Goal: Entertainment & Leisure: Consume media (video, audio)

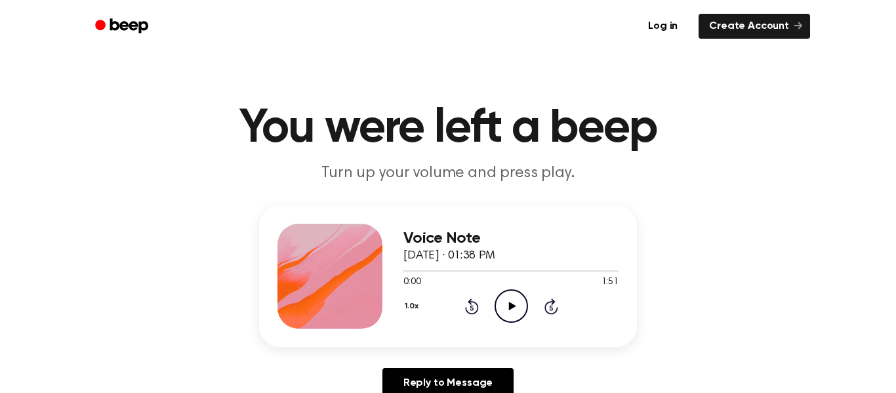
click at [511, 312] on icon "Play Audio" at bounding box center [511, 305] width 33 height 33
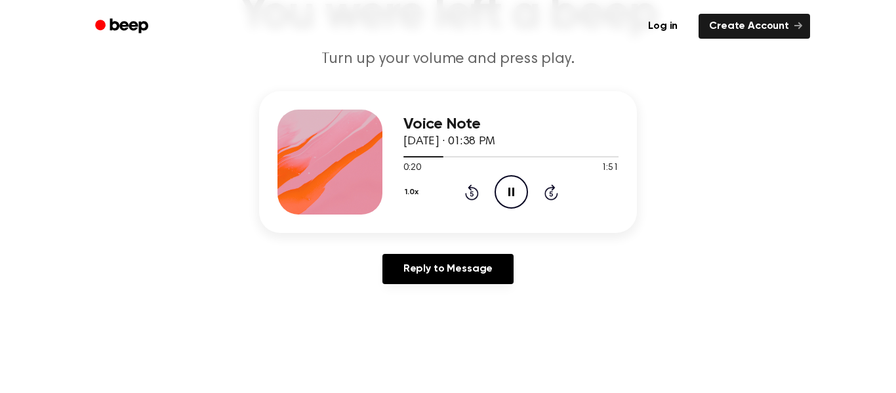
scroll to position [113, 0]
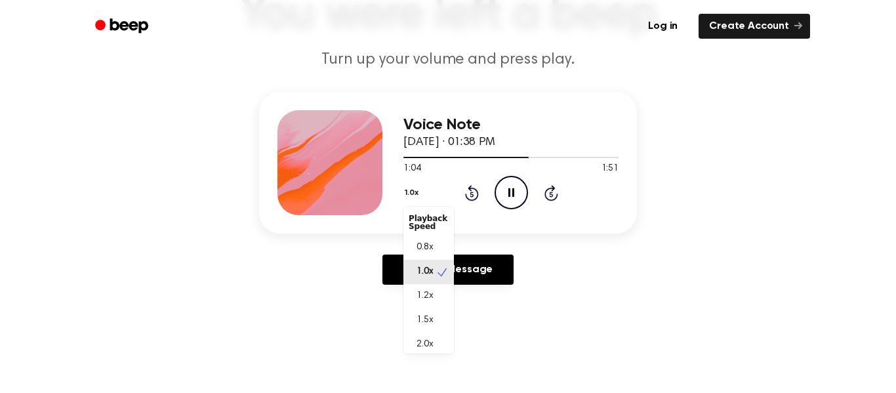
click at [411, 194] on button "1.0x" at bounding box center [413, 193] width 20 height 22
click at [433, 318] on div "1.5x" at bounding box center [428, 320] width 51 height 24
click at [407, 195] on button "1.5x" at bounding box center [412, 193] width 19 height 22
click at [428, 306] on div "1.2x" at bounding box center [428, 296] width 51 height 24
click at [503, 199] on icon "Pause Audio" at bounding box center [511, 192] width 33 height 33
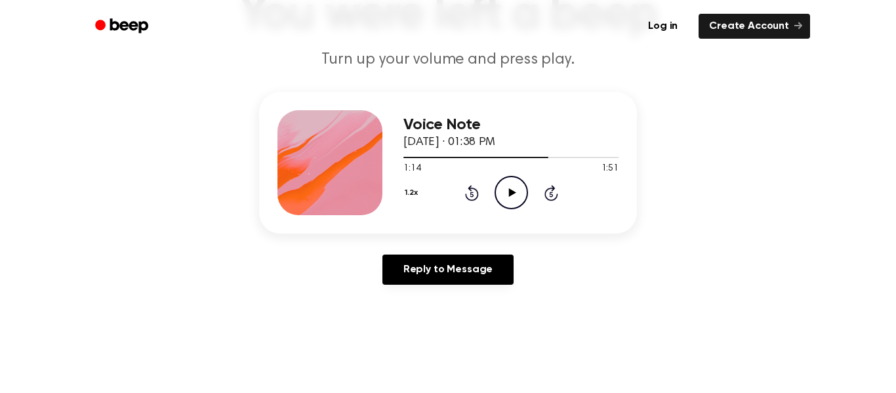
click at [506, 192] on icon "Play Audio" at bounding box center [511, 192] width 33 height 33
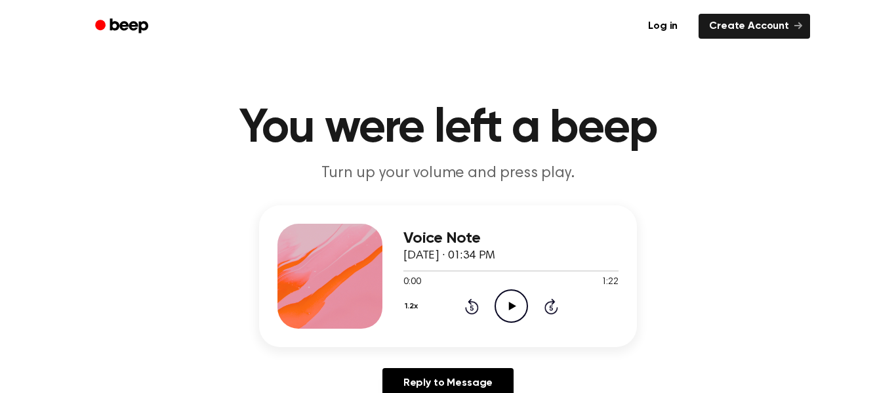
click at [510, 297] on icon "Play Audio" at bounding box center [511, 305] width 33 height 33
click at [505, 308] on icon "Play Audio" at bounding box center [511, 305] width 33 height 33
click at [513, 308] on icon "Play Audio" at bounding box center [511, 305] width 33 height 33
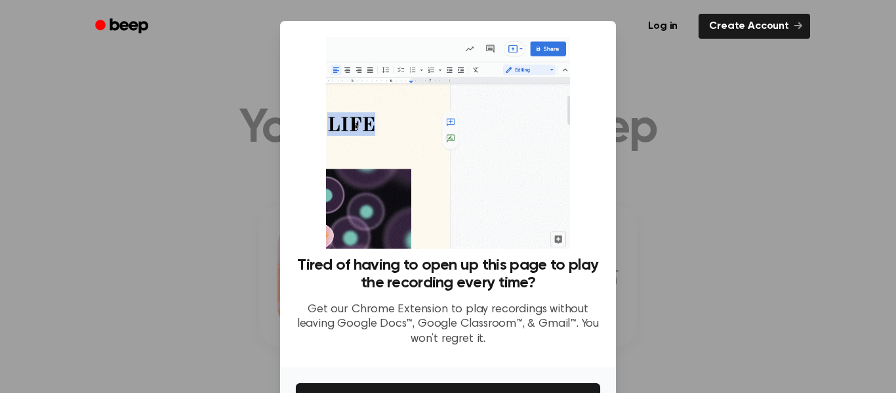
scroll to position [85, 0]
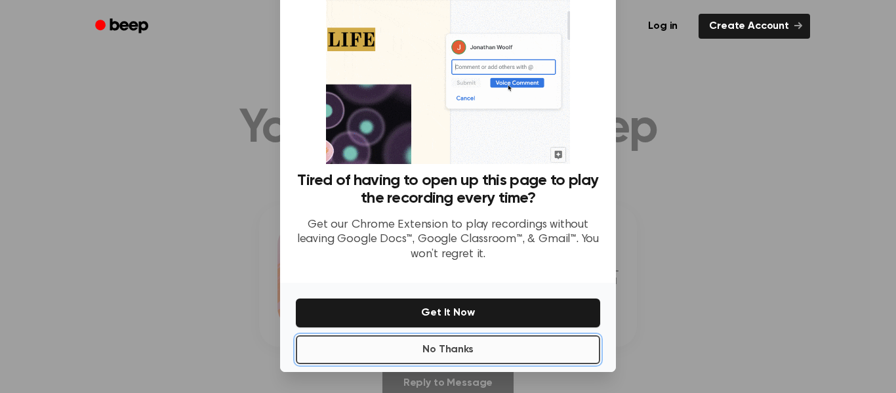
click at [487, 348] on button "No Thanks" at bounding box center [448, 349] width 304 height 29
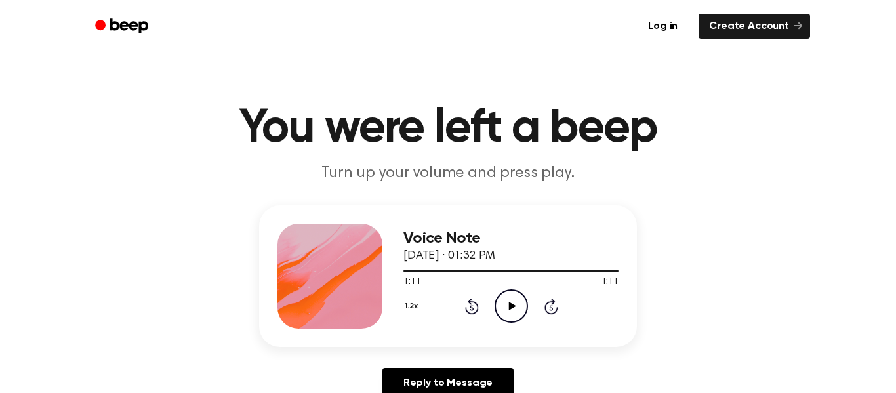
click at [498, 315] on circle at bounding box center [511, 306] width 32 height 32
click at [504, 299] on icon "Pause Audio" at bounding box center [511, 305] width 33 height 33
